Goal: Task Accomplishment & Management: Manage account settings

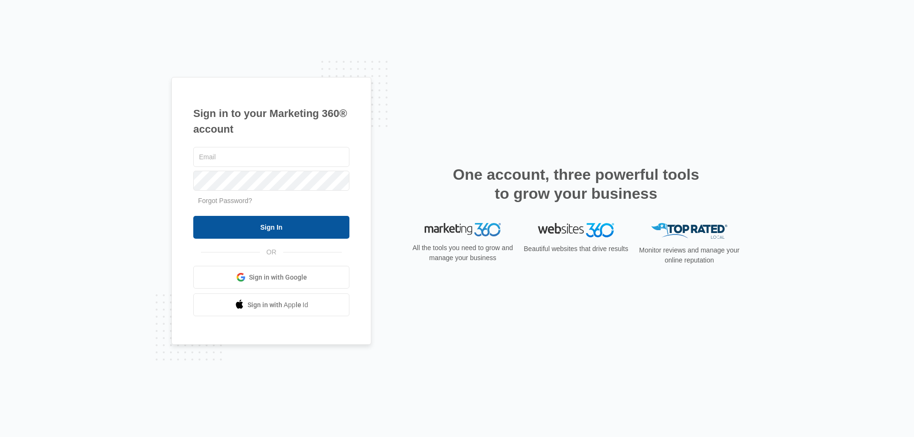
type input "[EMAIL_ADDRESS][DOMAIN_NAME]"
drag, startPoint x: 251, startPoint y: 229, endPoint x: 317, endPoint y: 226, distance: 66.2
click at [253, 229] on input "Sign In" at bounding box center [271, 227] width 156 height 23
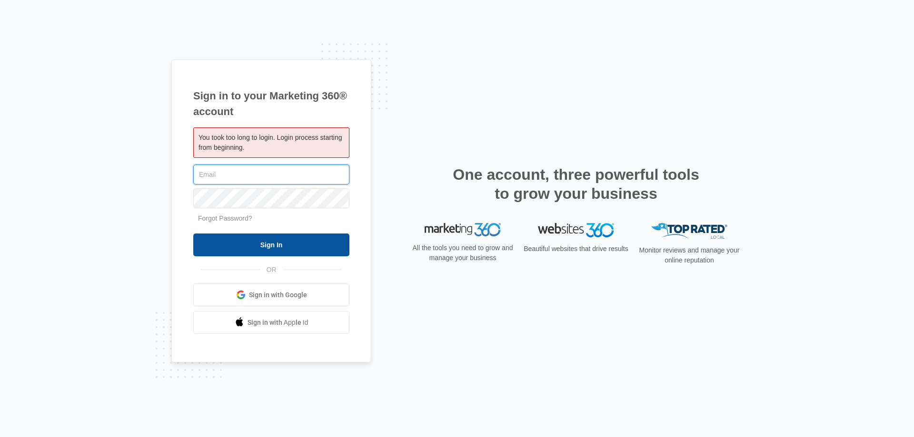
type input "[EMAIL_ADDRESS][DOMAIN_NAME]"
click at [236, 242] on input "Sign In" at bounding box center [271, 245] width 156 height 23
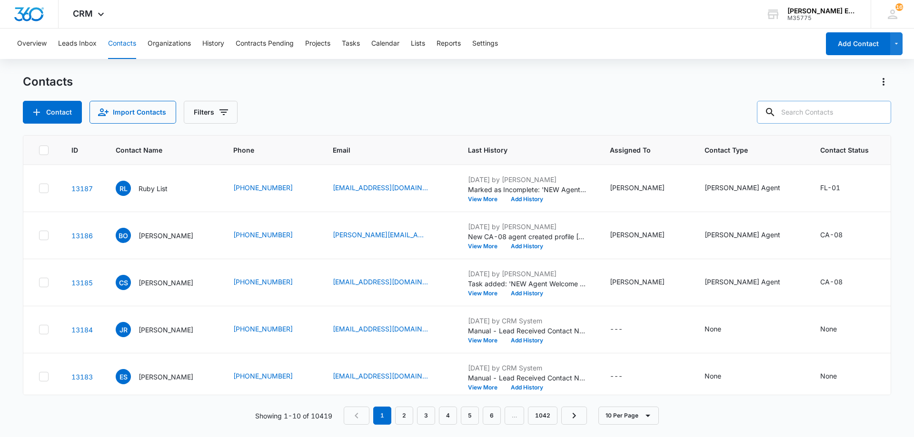
click at [819, 114] on input "text" at bounding box center [824, 112] width 134 height 23
type input "[PERSON_NAME]"
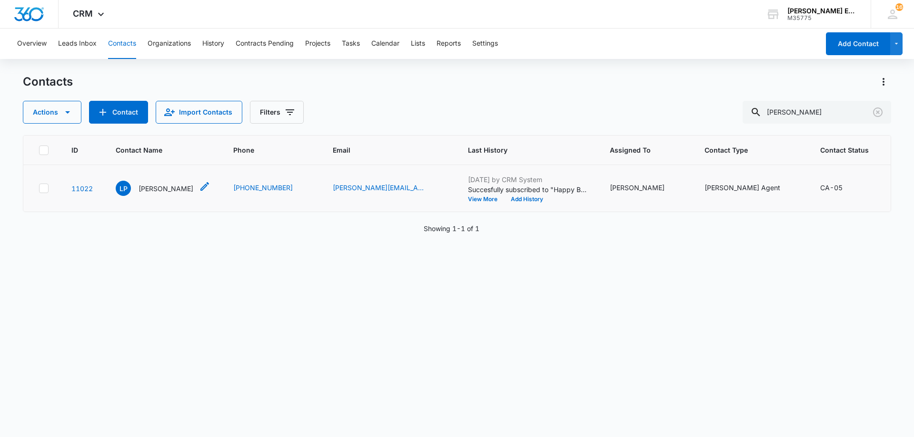
click at [146, 194] on p "[PERSON_NAME]" at bounding box center [165, 189] width 55 height 10
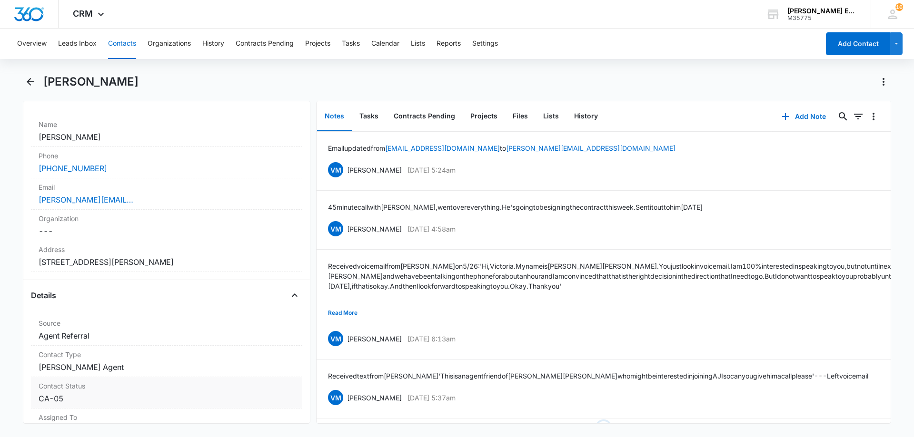
scroll to position [238, 0]
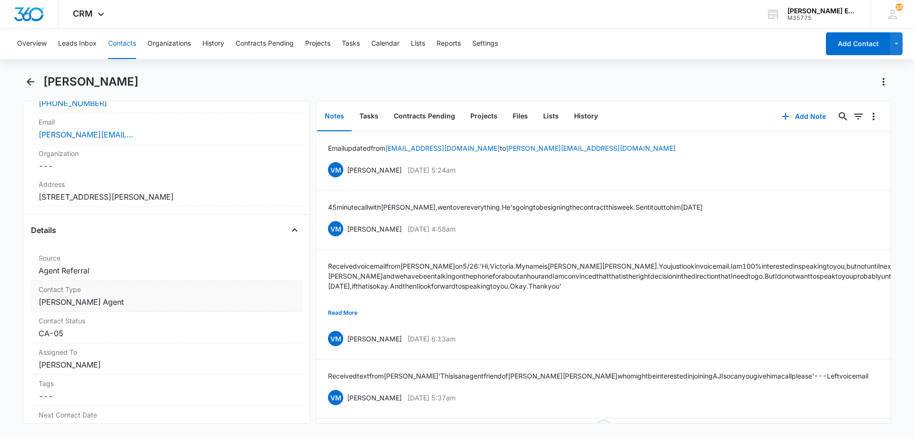
click at [127, 298] on dd "Cancel Save Changes [PERSON_NAME] Agent" at bounding box center [167, 301] width 256 height 11
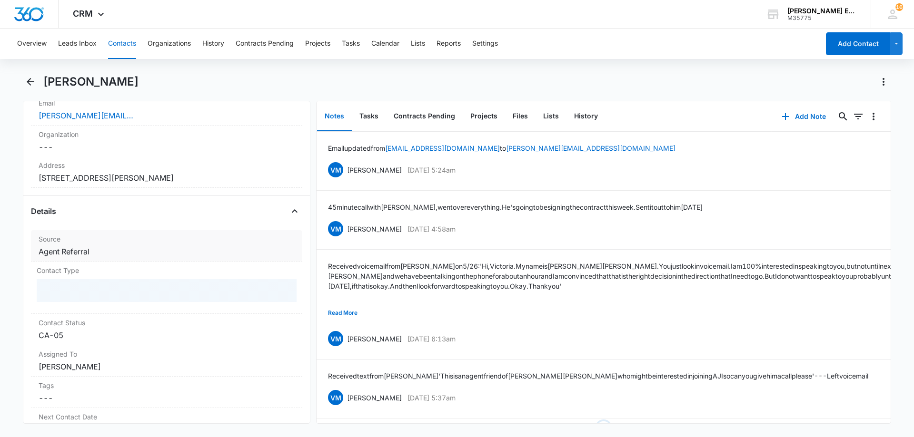
scroll to position [285, 0]
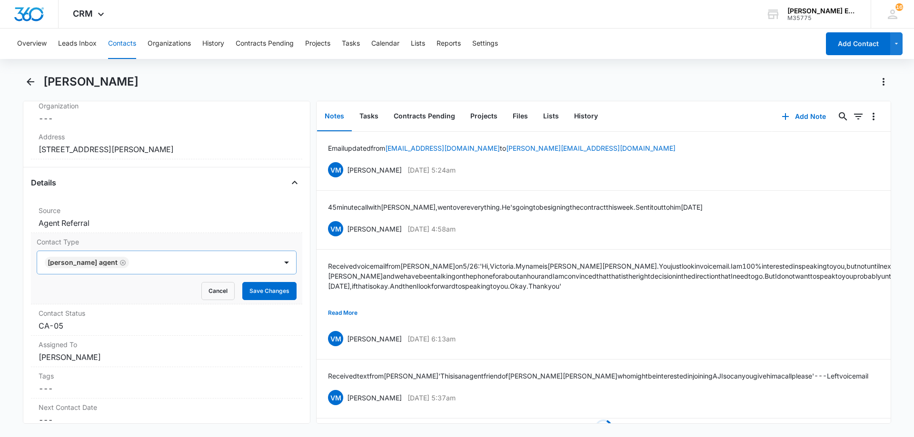
click at [119, 265] on icon "Remove Allison James Agent" at bounding box center [122, 262] width 7 height 7
click at [136, 269] on div at bounding box center [155, 262] width 219 height 13
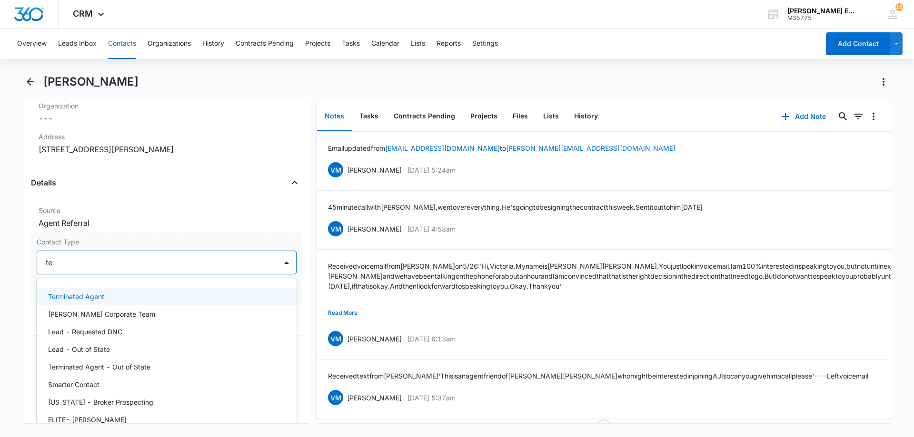
type input "ter"
click at [105, 295] on div "Terminated Agent" at bounding box center [165, 297] width 235 height 10
drag, startPoint x: 218, startPoint y: 267, endPoint x: 222, endPoint y: 271, distance: 5.4
click at [218, 266] on div at bounding box center [191, 262] width 147 height 13
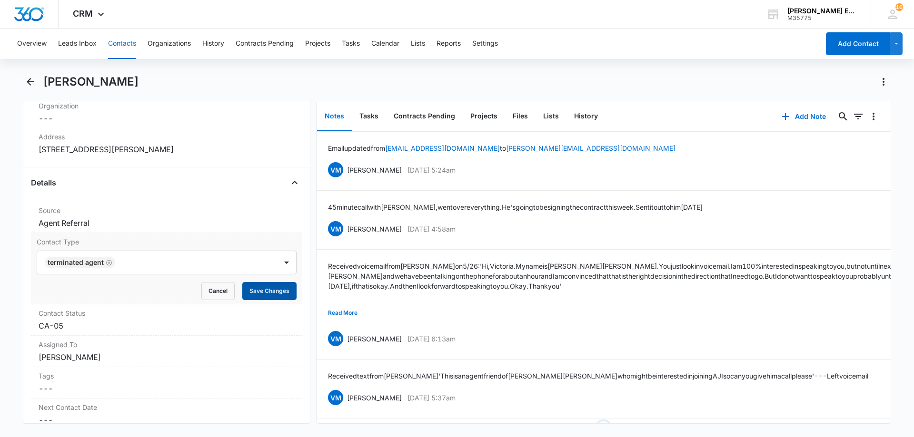
click at [265, 292] on button "Save Changes" at bounding box center [269, 291] width 54 height 18
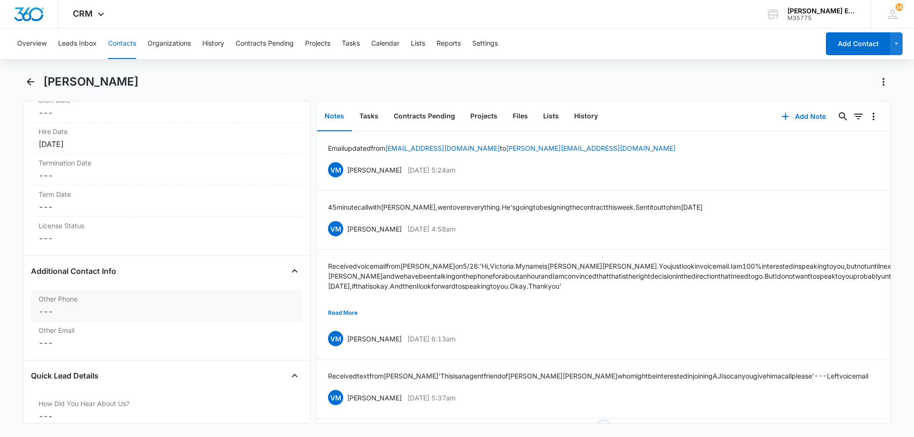
scroll to position [1054, 0]
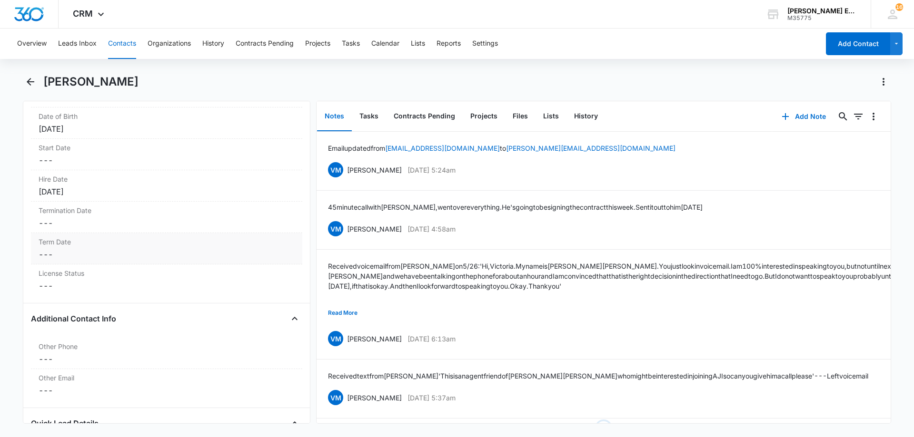
click at [99, 252] on dd "Cancel Save Changes ---" at bounding box center [167, 254] width 256 height 11
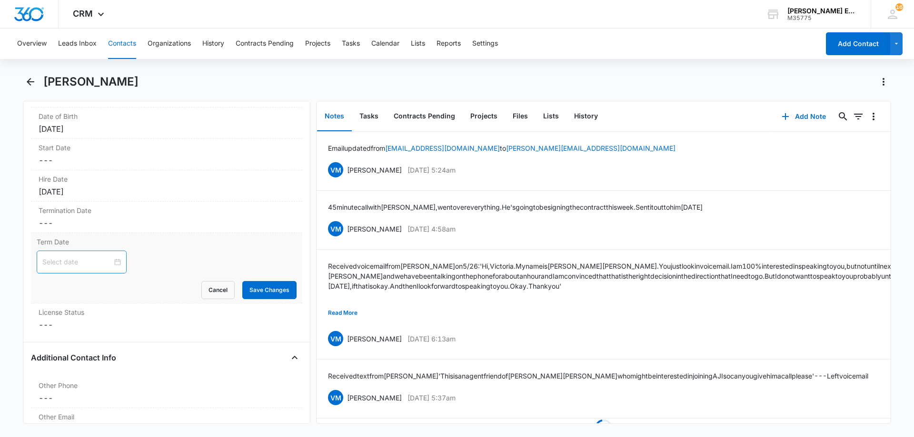
click at [115, 263] on div at bounding box center [82, 262] width 90 height 23
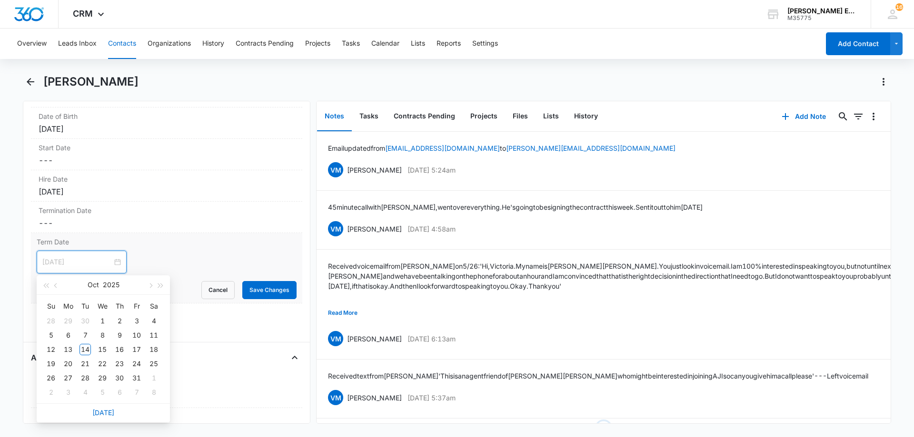
type input "[DATE]"
click at [104, 415] on link "[DATE]" at bounding box center [103, 413] width 22 height 8
type input "[DATE]"
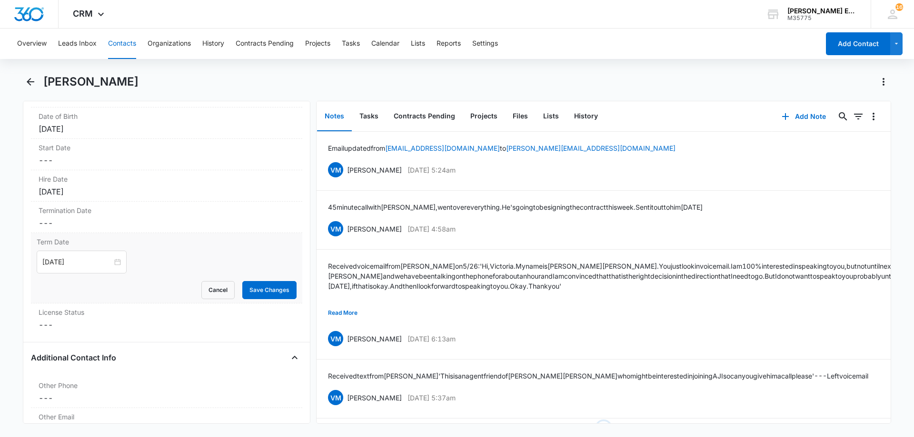
click at [255, 299] on div "Term Date [DATE] [DATE] Su Mo Tu We Th Fr Sa 28 29 30 1 2 3 4 5 6 7 8 9 10 11 1…" at bounding box center [166, 268] width 271 height 70
click at [259, 296] on button "Save Changes" at bounding box center [269, 290] width 54 height 18
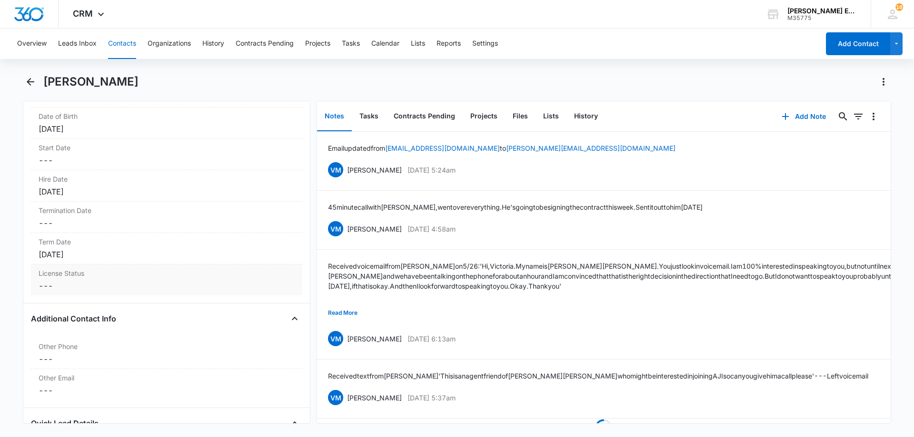
click at [103, 282] on dd "Cancel Save Changes ---" at bounding box center [167, 285] width 256 height 11
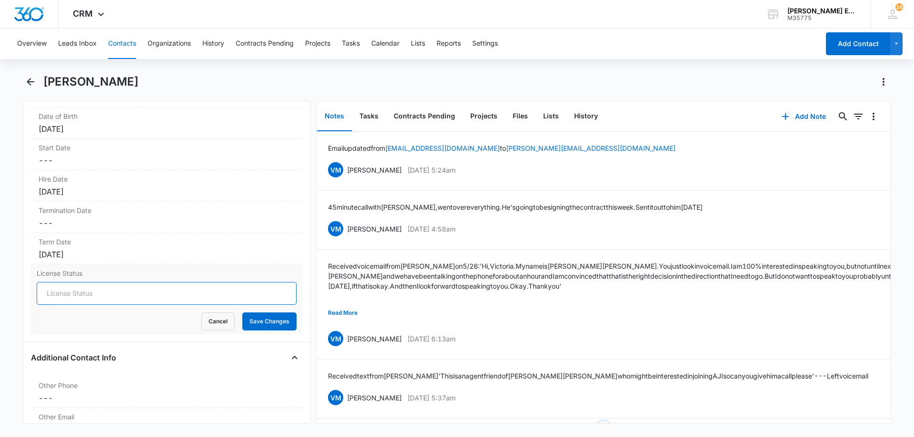
click at [88, 292] on input "License Status" at bounding box center [167, 293] width 260 height 23
type input "Inactive"
click at [251, 324] on button "Save Changes" at bounding box center [269, 322] width 54 height 18
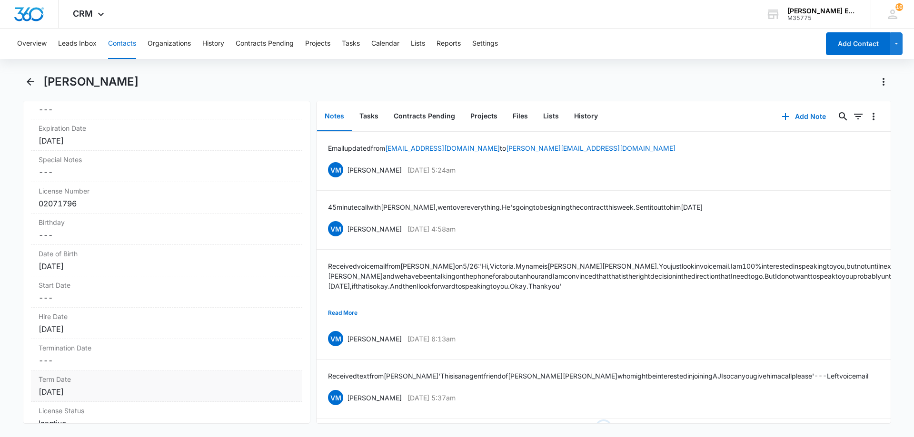
scroll to position [912, 0]
click at [636, 59] on div "Overview Leads Inbox Contacts Organizations History Contracts Pending Projects …" at bounding box center [414, 44] width 807 height 30
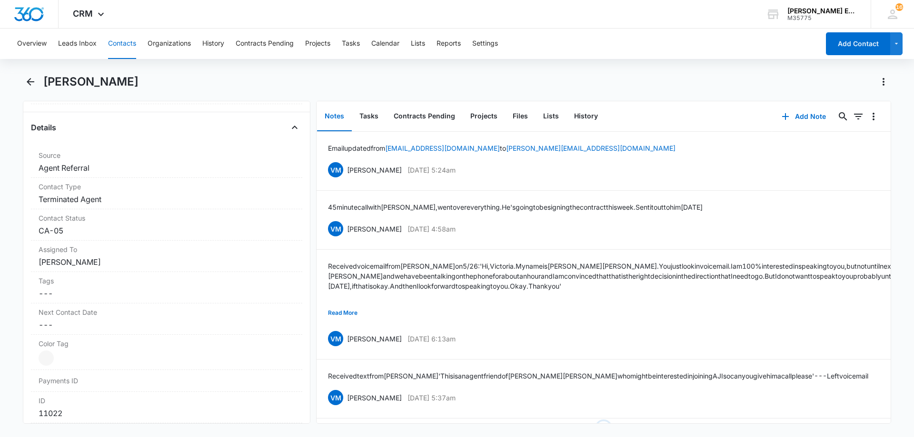
scroll to position [0, 0]
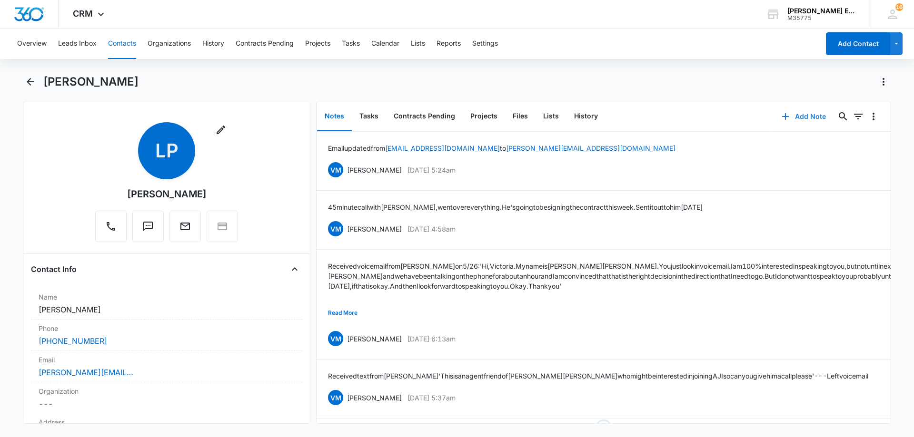
click at [801, 122] on button "Add Note" at bounding box center [803, 116] width 63 height 23
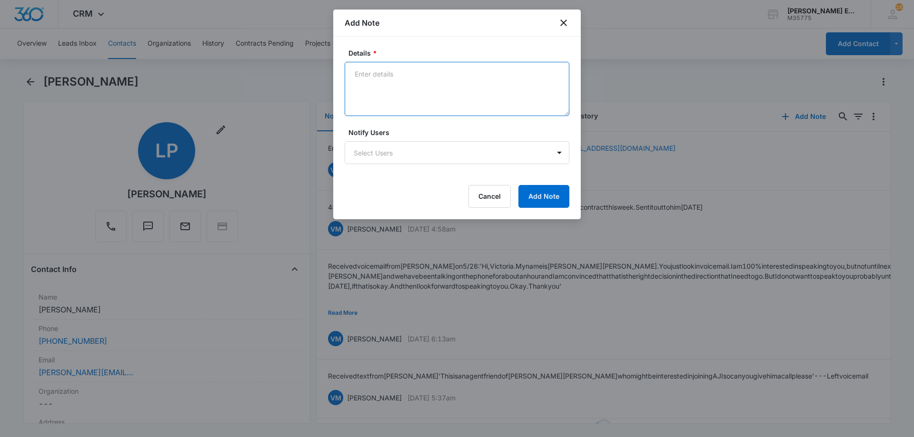
click at [417, 88] on textarea "Details *" at bounding box center [456, 89] width 225 height 54
paste textarea "Terminated by corporate - Failure to follow broker's instructions"
type textarea "Terminated by corporate - Failure to follow broker's instructions"
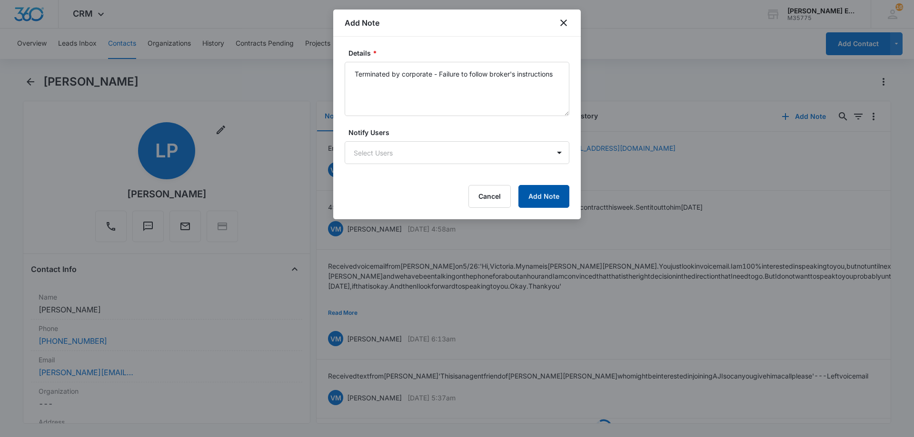
click at [536, 198] on button "Add Note" at bounding box center [543, 196] width 51 height 23
